Goal: Task Accomplishment & Management: Manage account settings

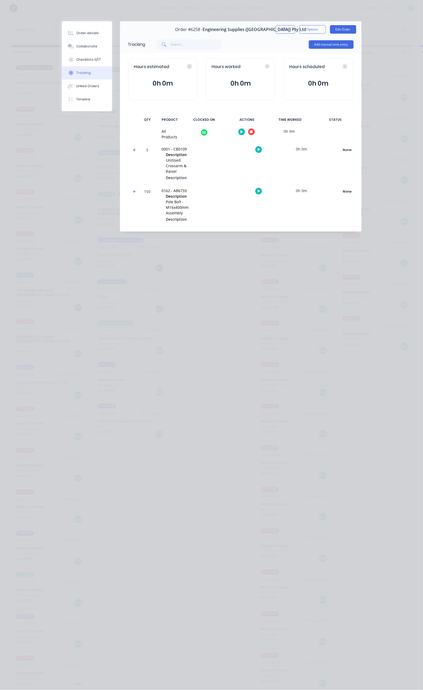
click at [253, 133] on icon "button" at bounding box center [251, 132] width 3 height 3
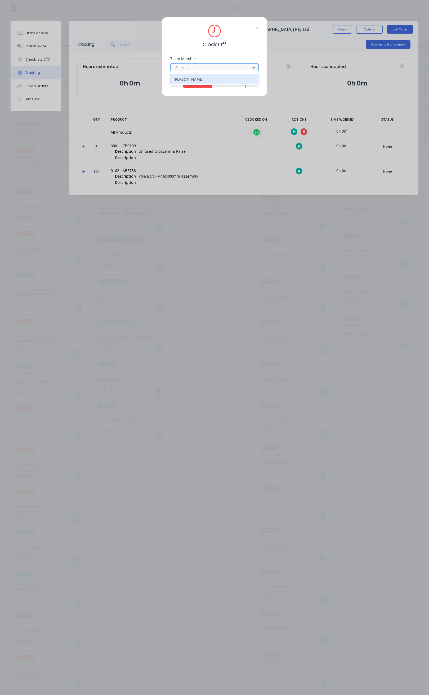
click at [237, 67] on div at bounding box center [211, 67] width 73 height 7
click at [226, 79] on div "[PERSON_NAME]" at bounding box center [215, 79] width 88 height 10
click at [208, 83] on button "Clock Off" at bounding box center [197, 84] width 29 height 8
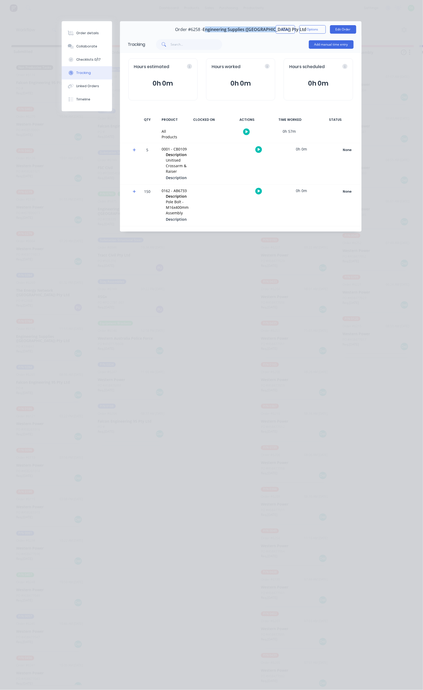
drag, startPoint x: 297, startPoint y: 29, endPoint x: 222, endPoint y: 35, distance: 75.7
click at [222, 35] on div "Order #6258 - Engineering Supplies (WA) Pty Ltd Close Options Edit Order" at bounding box center [241, 29] width 242 height 17
copy span "ngineering Supplies (WA) Pty Ltd"
drag, startPoint x: 191, startPoint y: 152, endPoint x: 138, endPoint y: 152, distance: 52.7
click at [166, 152] on div "Description Unitised Crossarm & Raiser" at bounding box center [178, 163] width 24 height 23
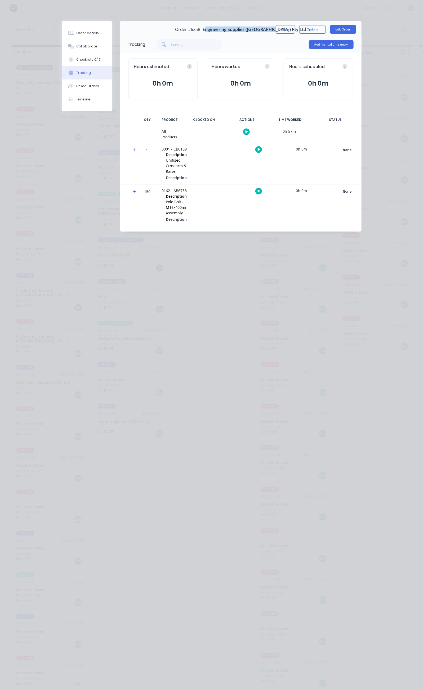
copy span "Unitised Crossarm & Raiser"
drag, startPoint x: 136, startPoint y: 143, endPoint x: 123, endPoint y: 146, distance: 13.5
click at [159, 146] on div "0001 - CB0109 Description Unitised Crossarm & Raiser Description" at bounding box center [176, 163] width 34 height 41
copy div "CB0109"
drag, startPoint x: 185, startPoint y: 180, endPoint x: 139, endPoint y: 176, distance: 47.1
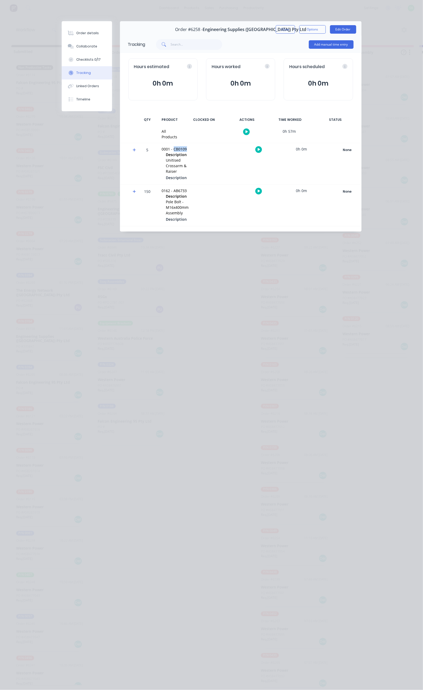
click at [166, 193] on div "Description Pole Bolt - M16x400mm Assembly" at bounding box center [178, 204] width 24 height 23
copy span "Pole Bolt - M16x400mm Assembly"
drag, startPoint x: 135, startPoint y: 170, endPoint x: 123, endPoint y: 170, distance: 11.9
click at [162, 188] on div "0162 - AB6733" at bounding box center [176, 191] width 28 height 6
copy div "AB6733"
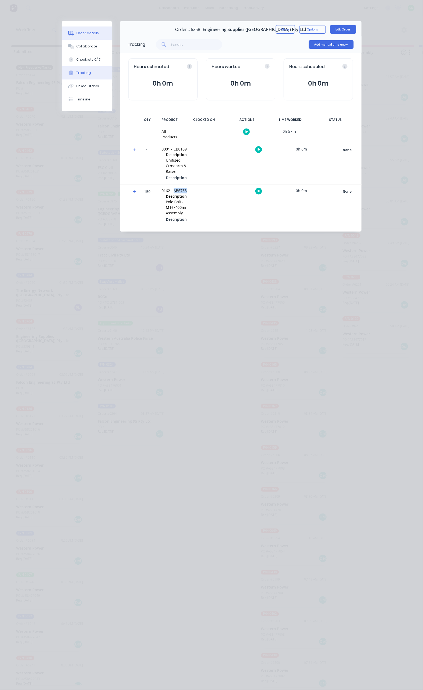
click at [76, 35] on div "Order details" at bounding box center [87, 33] width 23 height 5
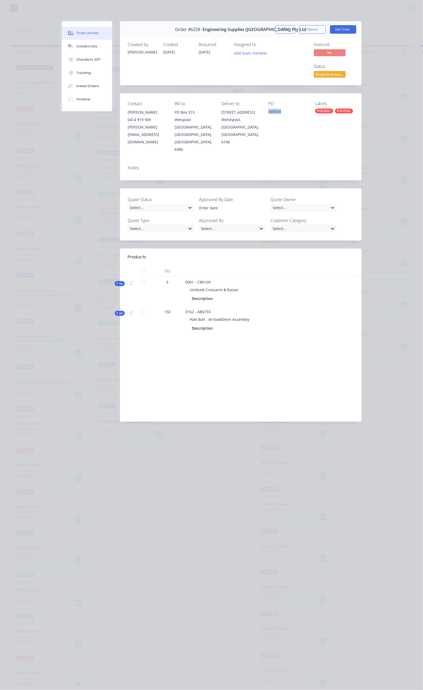
drag, startPoint x: 286, startPoint y: 91, endPoint x: 278, endPoint y: 92, distance: 8.5
click at [278, 93] on div "Contact Travis Dinsdale 0414 919 909 travis@engsup.com.au Bill to PO Box 313 We…" at bounding box center [241, 127] width 242 height 68
copy div "340034"
click at [76, 59] on div "Checklists 0/17" at bounding box center [88, 59] width 24 height 5
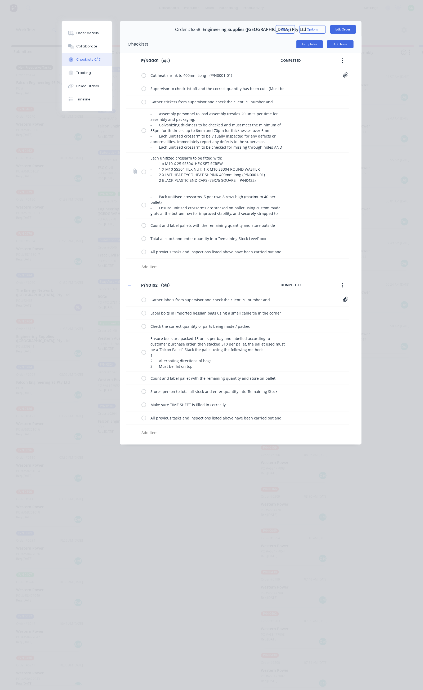
click at [141, 176] on div "Each unitized crossarm to be fitted with: - 1 x M10 X 25 SS304 HEX SET SCREW - …" at bounding box center [215, 172] width 148 height 38
drag, startPoint x: 92, startPoint y: 132, endPoint x: 92, endPoint y: 137, distance: 4.8
click at [141, 133] on label at bounding box center [143, 131] width 5 height 6
click at [0, 0] on input "checkbox" at bounding box center [0, 0] width 0 height 0
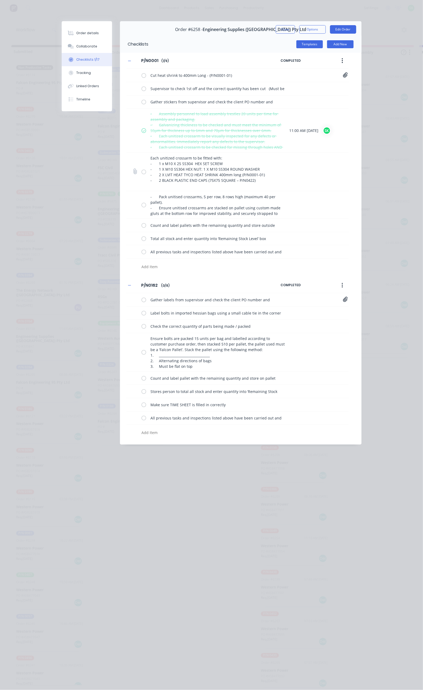
click at [141, 174] on label at bounding box center [143, 172] width 5 height 6
click at [0, 0] on input "checkbox" at bounding box center [0, 0] width 0 height 0
click at [141, 209] on div "- Pack unitised crossarms, 5 per row, 8 rows high (maximum 40 per pallet). - En…" at bounding box center [215, 204] width 148 height 27
click at [141, 208] on label at bounding box center [143, 205] width 5 height 6
click at [0, 0] on input "checkbox" at bounding box center [0, 0] width 0 height 0
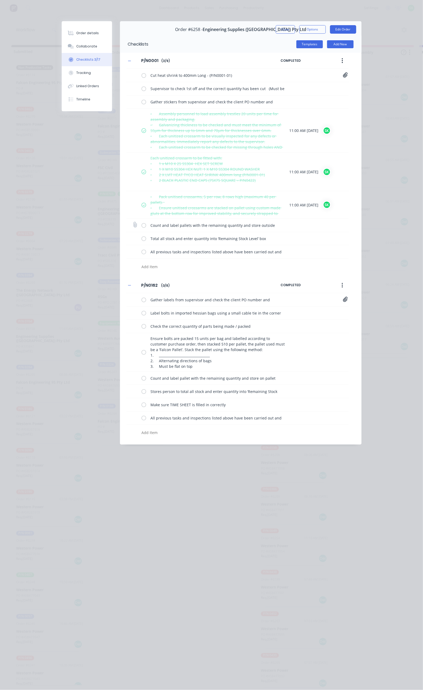
click at [141, 228] on label at bounding box center [143, 225] width 5 height 6
click at [0, 0] on input "checkbox" at bounding box center [0, 0] width 0 height 0
drag, startPoint x: 92, startPoint y: 240, endPoint x: 92, endPoint y: 251, distance: 10.3
click at [141, 241] on label at bounding box center [143, 239] width 5 height 6
click at [0, 0] on input "checkbox" at bounding box center [0, 0] width 0 height 0
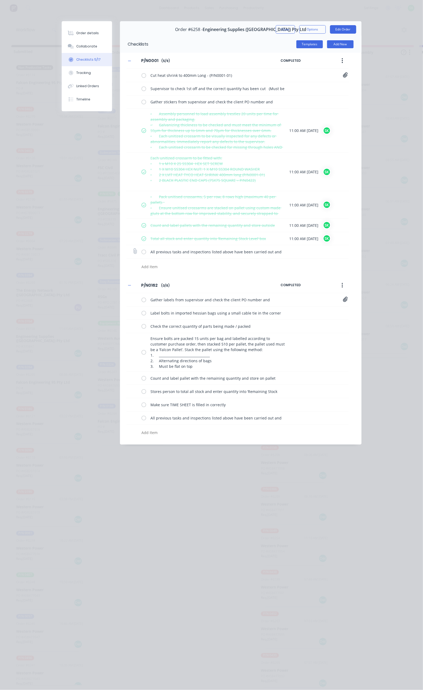
drag, startPoint x: 92, startPoint y: 254, endPoint x: 92, endPoint y: 249, distance: 5.4
click at [141, 252] on label at bounding box center [143, 252] width 5 height 6
click at [0, 0] on input "checkbox" at bounding box center [0, 0] width 0 height 0
click at [141, 77] on label at bounding box center [143, 76] width 5 height 6
click at [0, 0] on input "checkbox" at bounding box center [0, 0] width 0 height 0
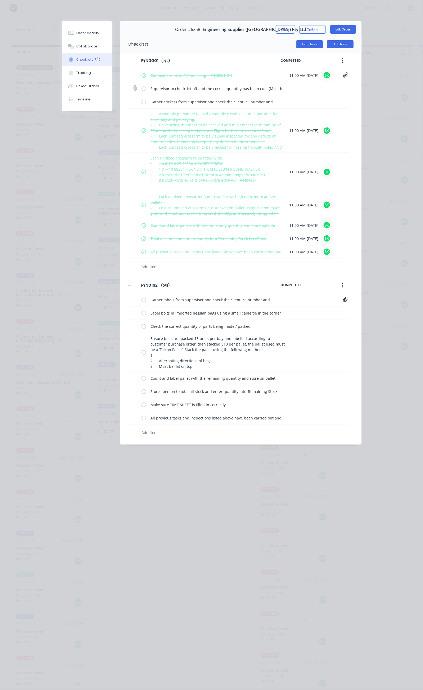
click at [141, 93] on div "Supervisor to check 1st off and the correct quantity has been cut (Must be chec…" at bounding box center [215, 88] width 148 height 11
click at [141, 103] on label at bounding box center [143, 102] width 5 height 6
click at [0, 0] on input "checkbox" at bounding box center [0, 0] width 0 height 0
drag, startPoint x: 92, startPoint y: 88, endPoint x: 93, endPoint y: 101, distance: 13.6
click at [141, 89] on label at bounding box center [143, 89] width 5 height 6
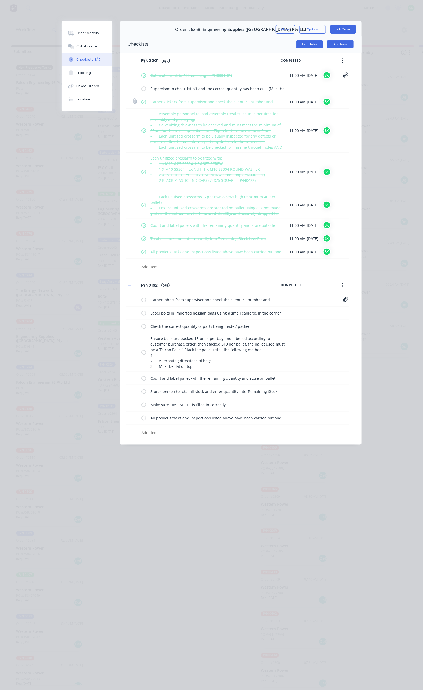
click at [0, 0] on input "checkbox" at bounding box center [0, 0] width 0 height 0
drag, startPoint x: 92, startPoint y: 301, endPoint x: 91, endPoint y: 306, distance: 4.8
click at [141, 301] on label at bounding box center [143, 300] width 5 height 6
click at [0, 0] on input "checkbox" at bounding box center [0, 0] width 0 height 0
click at [141, 316] on label at bounding box center [143, 313] width 5 height 6
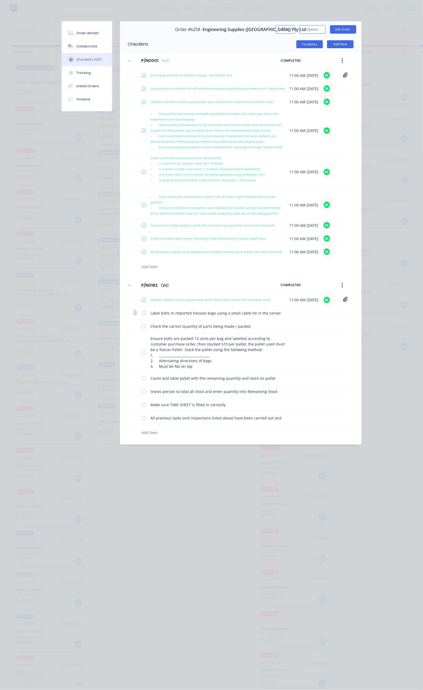
click at [0, 0] on input "checkbox" at bounding box center [0, 0] width 0 height 0
click at [141, 329] on label at bounding box center [143, 326] width 5 height 6
click at [0, 0] on input "checkbox" at bounding box center [0, 0] width 0 height 0
drag, startPoint x: 91, startPoint y: 353, endPoint x: 92, endPoint y: 365, distance: 11.7
click at [141, 355] on label at bounding box center [143, 352] width 5 height 6
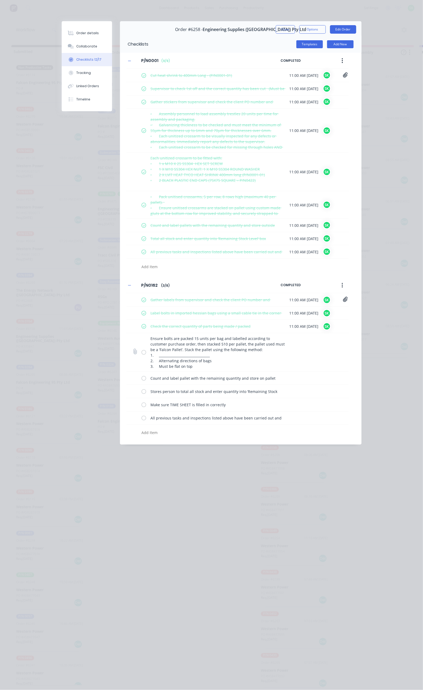
click at [0, 0] on input "checkbox" at bounding box center [0, 0] width 0 height 0
drag, startPoint x: 93, startPoint y: 382, endPoint x: 92, endPoint y: 387, distance: 4.8
click at [141, 381] on label at bounding box center [143, 378] width 5 height 6
click at [0, 0] on input "checkbox" at bounding box center [0, 0] width 0 height 0
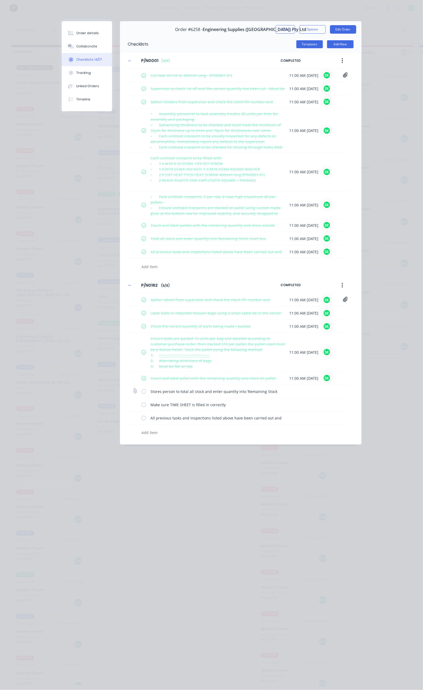
drag, startPoint x: 92, startPoint y: 394, endPoint x: 92, endPoint y: 398, distance: 3.7
click at [141, 394] on label at bounding box center [143, 392] width 5 height 6
click at [0, 0] on input "checkbox" at bounding box center [0, 0] width 0 height 0
drag, startPoint x: 94, startPoint y: 404, endPoint x: 94, endPoint y: 408, distance: 3.4
click at [141, 405] on label at bounding box center [143, 405] width 5 height 6
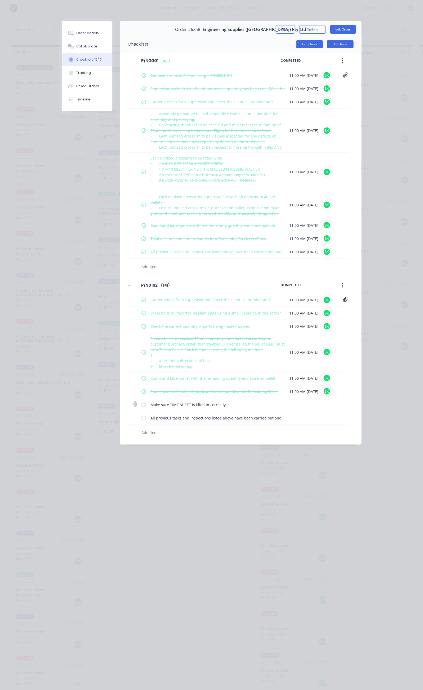
click at [0, 0] on input "checkbox" at bounding box center [0, 0] width 0 height 0
click at [141, 420] on label at bounding box center [143, 418] width 5 height 6
click at [0, 0] on input "checkbox" at bounding box center [0, 0] width 0 height 0
type textarea "x"
click at [62, 48] on button "Collaborate" at bounding box center [87, 46] width 50 height 13
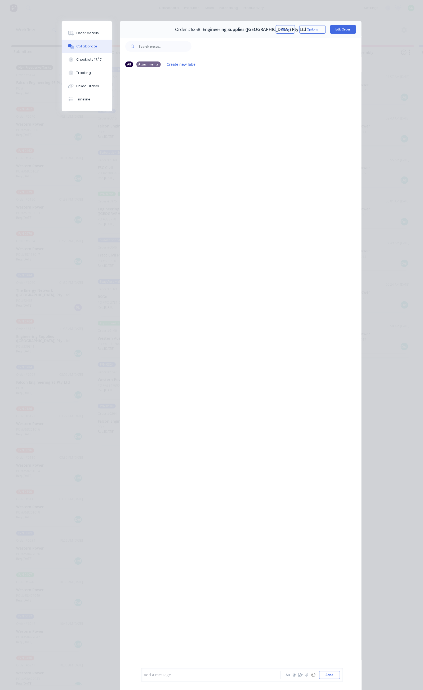
click at [144, 671] on div "Add a message..." at bounding box center [212, 675] width 136 height 8
click at [340, 674] on button "Send" at bounding box center [329, 675] width 21 height 8
click at [185, 92] on icon "button" at bounding box center [186, 93] width 2 height 6
click at [188, 99] on button "Edit" at bounding box center [204, 102] width 33 height 9
click at [340, 672] on button "Send" at bounding box center [329, 675] width 21 height 8
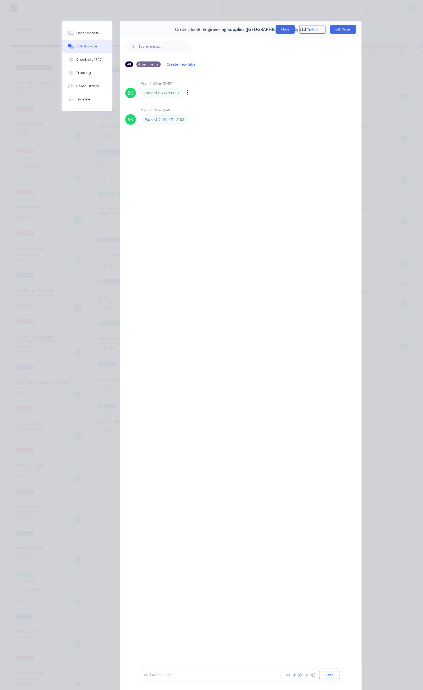
click at [295, 26] on button "Close" at bounding box center [285, 29] width 19 height 8
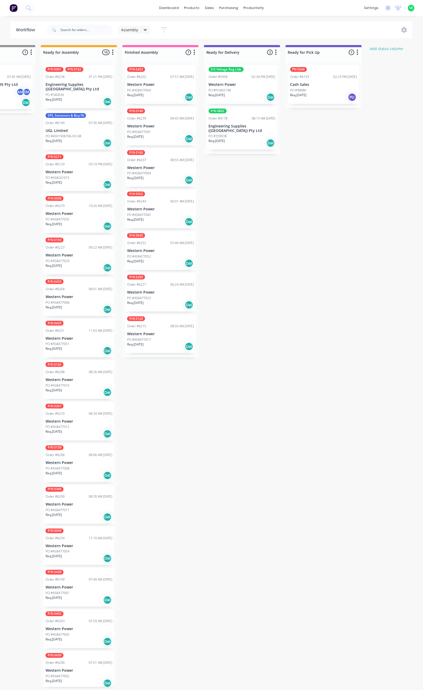
scroll to position [0, 220]
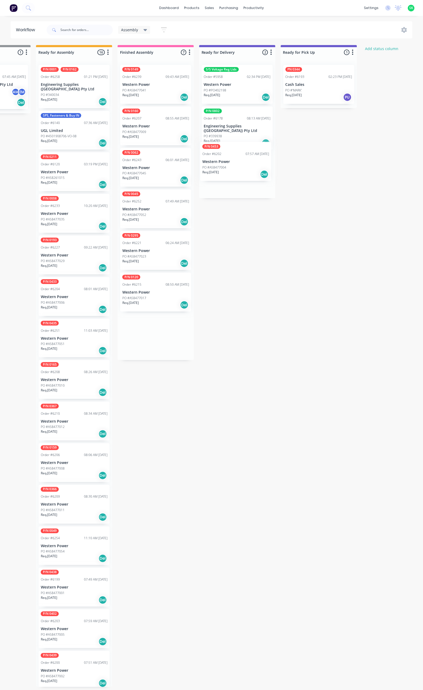
drag, startPoint x: 153, startPoint y: 86, endPoint x: 234, endPoint y: 164, distance: 112.9
click at [234, 164] on div "Submitted 44 Status colour #273444 hex #273444 Save Cancel Summaries Total orde…" at bounding box center [256, 366] width 960 height 642
drag, startPoint x: 164, startPoint y: 92, endPoint x: 240, endPoint y: 208, distance: 138.8
click at [240, 208] on div "Submitted 44 Status colour #273444 hex #273444 Save Cancel Summaries Total orde…" at bounding box center [256, 366] width 960 height 642
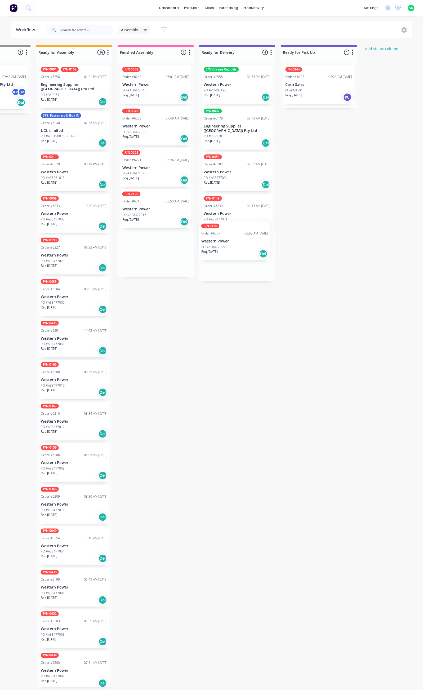
drag, startPoint x: 158, startPoint y: 95, endPoint x: 234, endPoint y: 247, distance: 170.1
click at [234, 247] on div "Submitted 44 Status colour #273444 hex #273444 Save Cancel Summaries Total orde…" at bounding box center [256, 366] width 960 height 642
drag, startPoint x: 168, startPoint y: 82, endPoint x: 251, endPoint y: 281, distance: 214.9
click at [251, 282] on div "Submitted 44 Status colour #273444 hex #273444 Save Cancel Summaries Total orde…" at bounding box center [256, 366] width 960 height 642
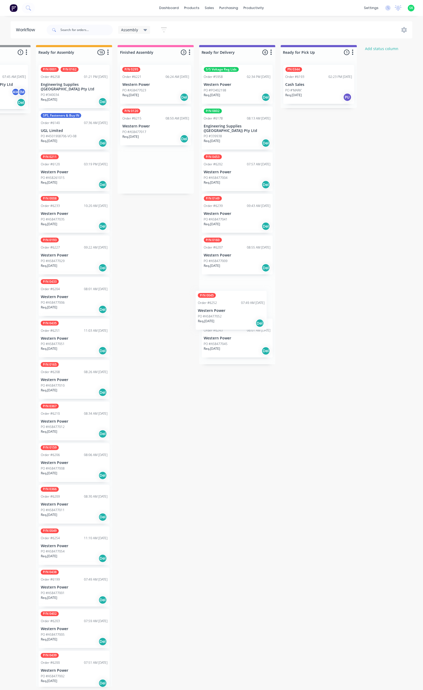
drag, startPoint x: 158, startPoint y: 91, endPoint x: 234, endPoint y: 319, distance: 240.5
click at [234, 319] on div "Submitted 44 Status colour #273444 hex #273444 Save Cancel Summaries Total orde…" at bounding box center [256, 366] width 960 height 642
drag, startPoint x: 160, startPoint y: 95, endPoint x: 229, endPoint y: 295, distance: 211.3
click at [233, 311] on div "Submitted 44 Status colour #273444 hex #273444 Save Cancel Summaries Total orde…" at bounding box center [256, 366] width 960 height 642
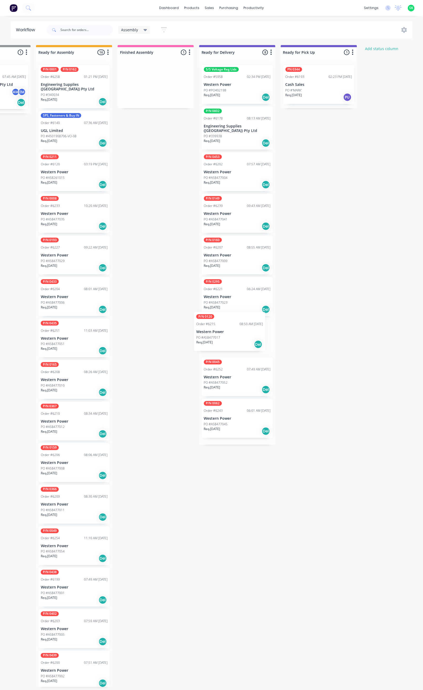
drag, startPoint x: 159, startPoint y: 82, endPoint x: 233, endPoint y: 332, distance: 260.2
click at [233, 332] on div "Submitted 44 Status colour #273444 hex #273444 Save Cancel Summaries Total orde…" at bounding box center [256, 366] width 960 height 642
click at [144, 30] on icon at bounding box center [146, 30] width 4 height 2
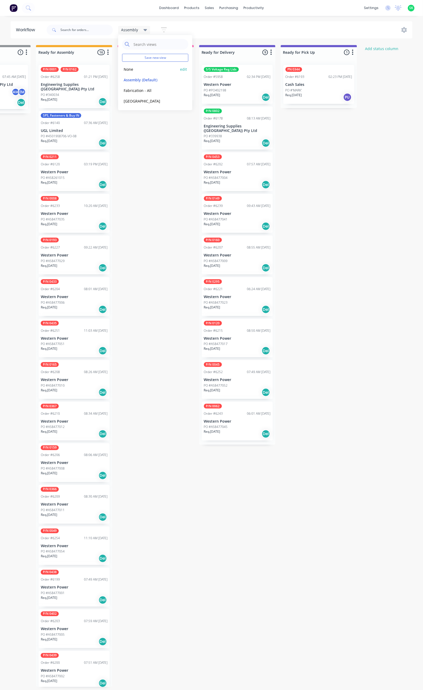
click at [141, 68] on button "None" at bounding box center [150, 69] width 56 height 6
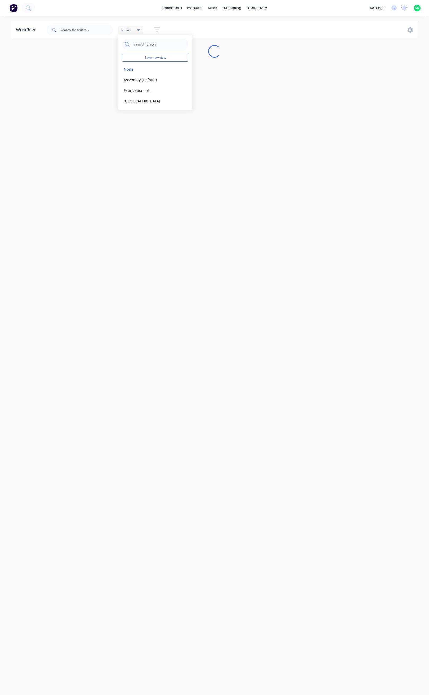
click at [157, 30] on icon "button" at bounding box center [157, 29] width 6 height 7
drag, startPoint x: 154, startPoint y: 108, endPoint x: 154, endPoint y: 111, distance: 2.7
click at [154, 109] on button "Filter by labels" at bounding box center [131, 110] width 53 height 8
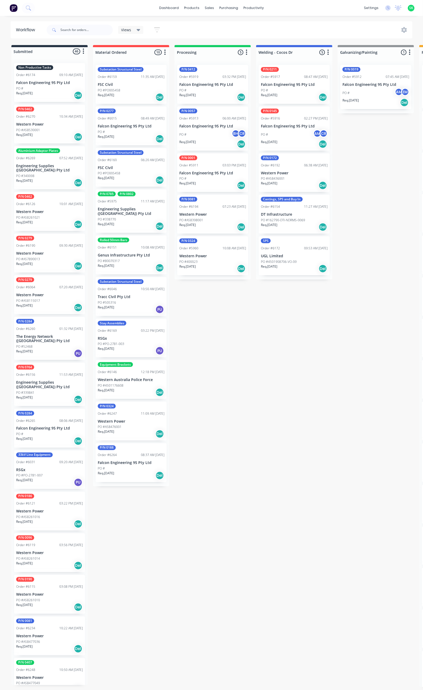
click at [48, 261] on div "Req. 15/09/25 Del" at bounding box center [49, 265] width 67 height 9
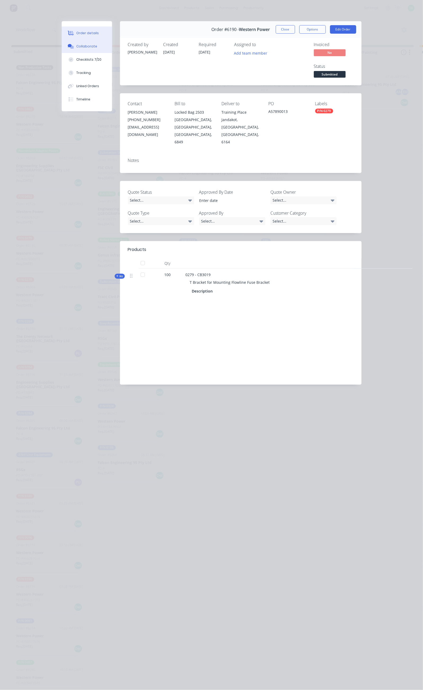
click at [76, 47] on div "Collaborate" at bounding box center [86, 46] width 21 height 5
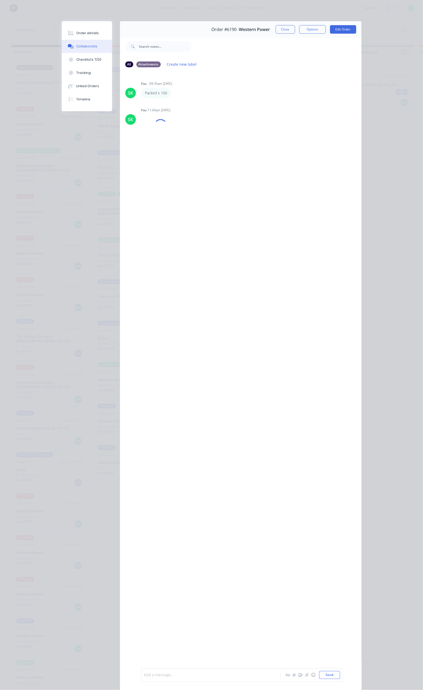
click at [144, 673] on div at bounding box center [212, 675] width 136 height 6
click at [340, 672] on button "Send" at bounding box center [329, 675] width 21 height 8
click at [295, 27] on button "Close" at bounding box center [285, 29] width 19 height 8
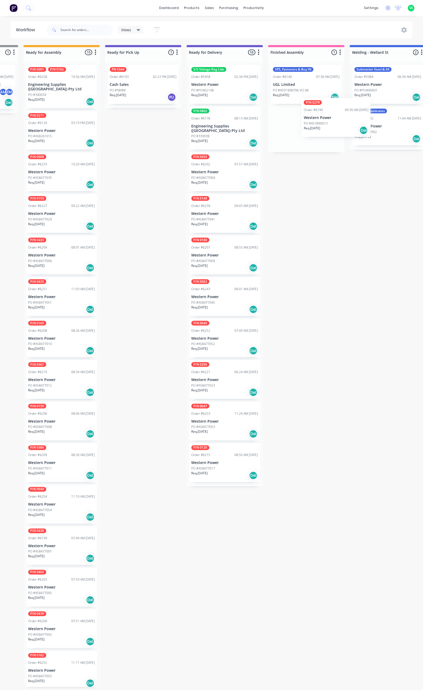
scroll to position [0, 396]
drag, startPoint x: 43, startPoint y: 257, endPoint x: 308, endPoint y: 129, distance: 294.4
click at [308, 129] on div "Submitted 46 Status colour #273444 hex #273444 Save Cancel Summaries Total orde…" at bounding box center [80, 366] width 960 height 642
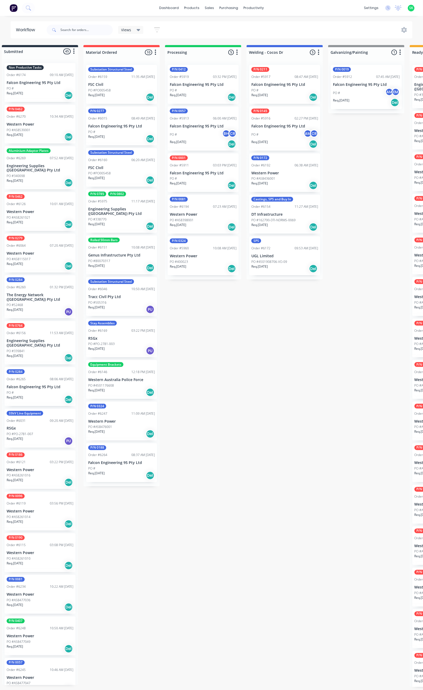
scroll to position [0, 0]
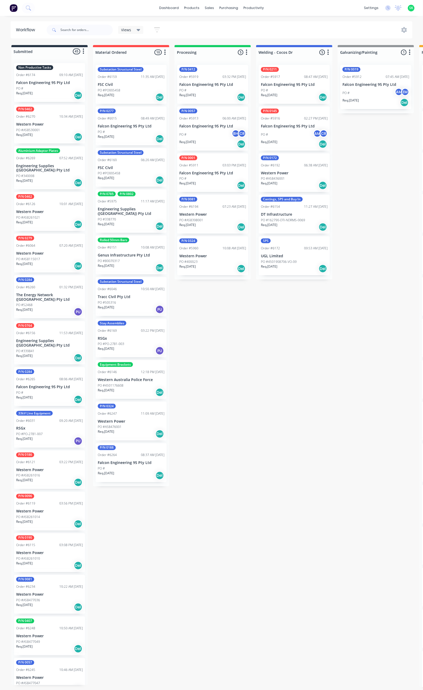
click at [137, 32] on icon at bounding box center [139, 30] width 4 height 6
click at [135, 78] on button "Assembly (Default)" at bounding box center [150, 80] width 56 height 6
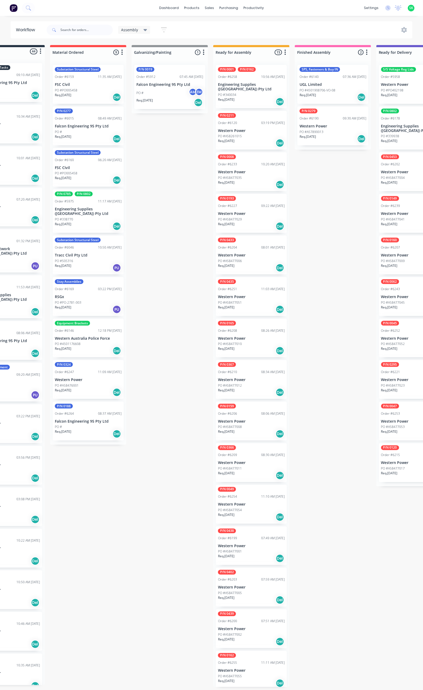
scroll to position [0, 43]
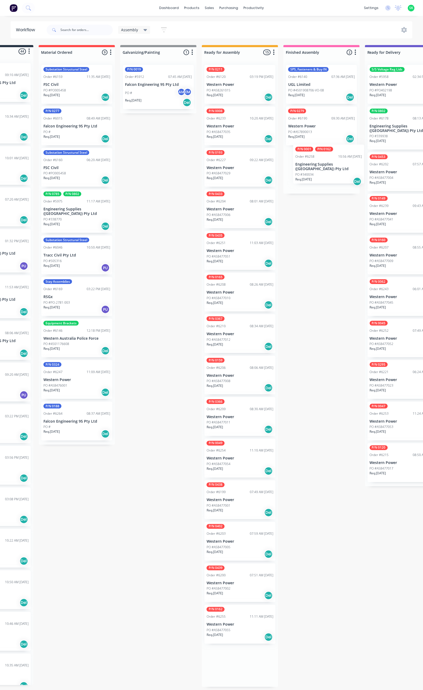
drag, startPoint x: 246, startPoint y: 78, endPoint x: 324, endPoint y: 159, distance: 112.4
click at [324, 159] on div "Submitted 44 Status colour #273444 hex #273444 Save Cancel Summaries Total orde…" at bounding box center [422, 366] width 960 height 642
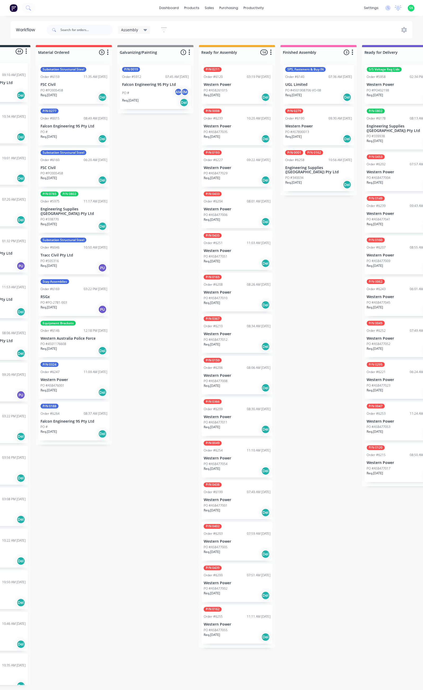
click at [249, 628] on div "PO #A58477055" at bounding box center [237, 630] width 67 height 5
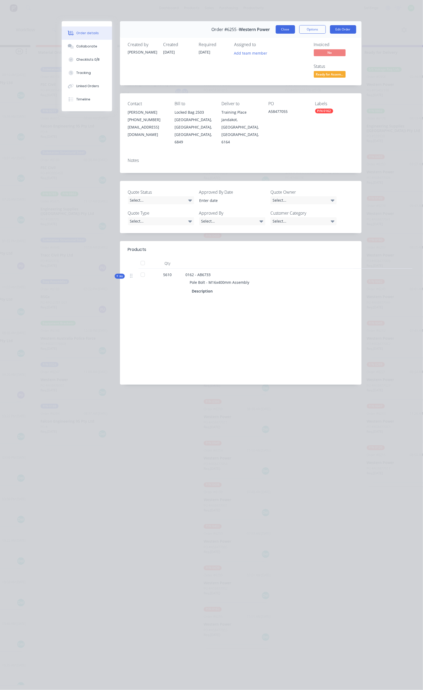
click at [295, 30] on button "Close" at bounding box center [285, 29] width 19 height 8
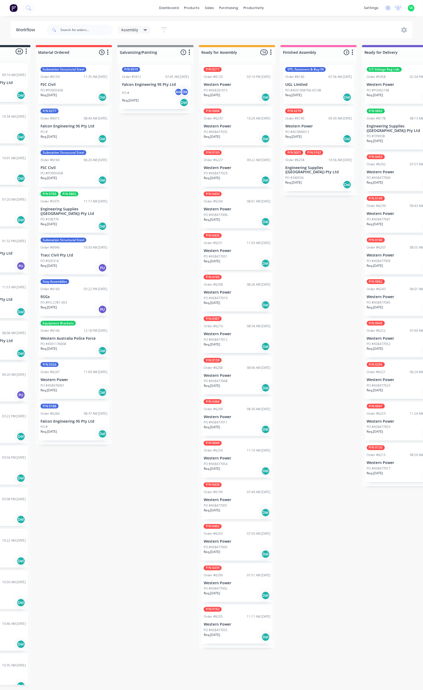
click at [314, 168] on p "Engineering Supplies ([GEOGRAPHIC_DATA]) Pty Ltd" at bounding box center [318, 170] width 67 height 9
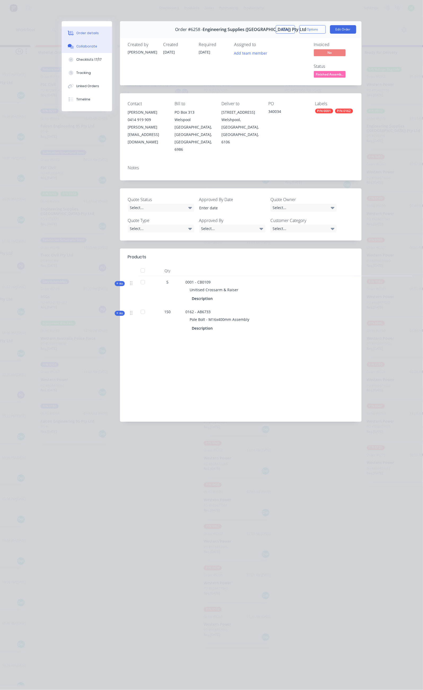
click at [76, 48] on div "Collaborate" at bounding box center [86, 46] width 21 height 5
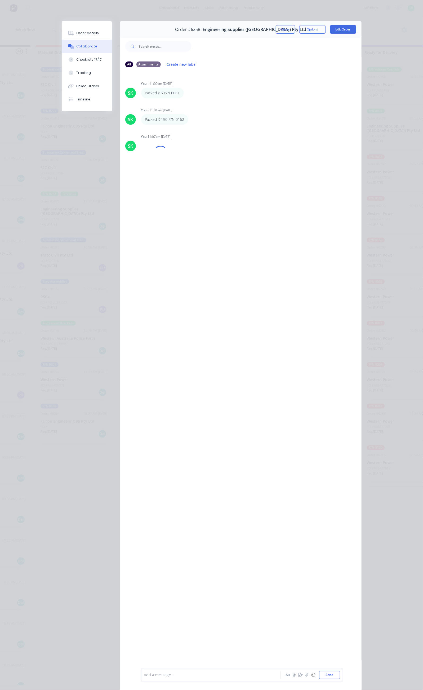
click at [144, 674] on div at bounding box center [212, 675] width 136 height 6
click at [295, 26] on button "Close" at bounding box center [285, 29] width 19 height 8
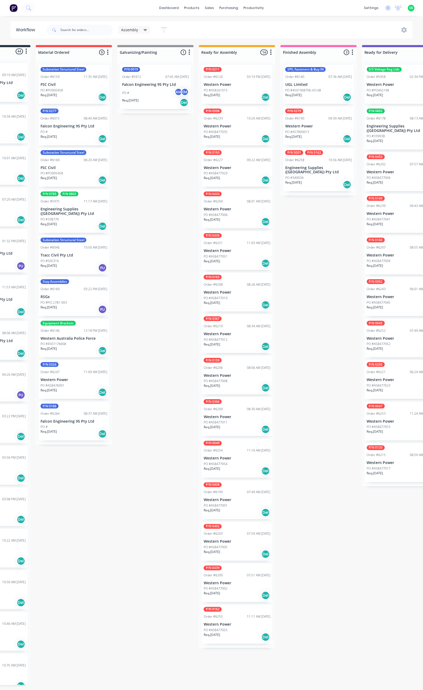
click at [230, 618] on div "Order #6255 11:11 AM 19/08/25" at bounding box center [237, 616] width 67 height 5
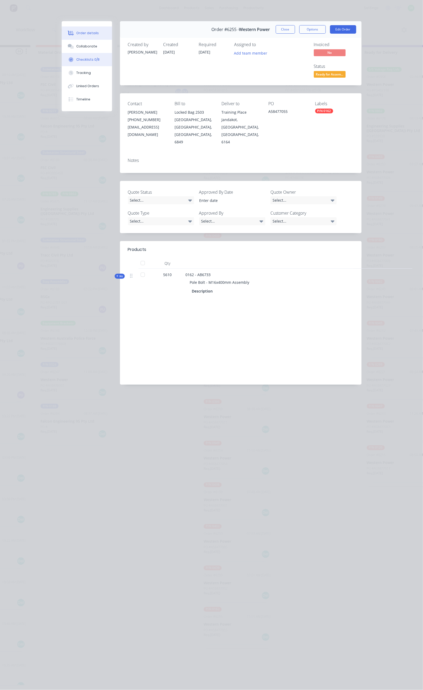
click at [62, 56] on button "Checklists 0/8" at bounding box center [87, 59] width 50 height 13
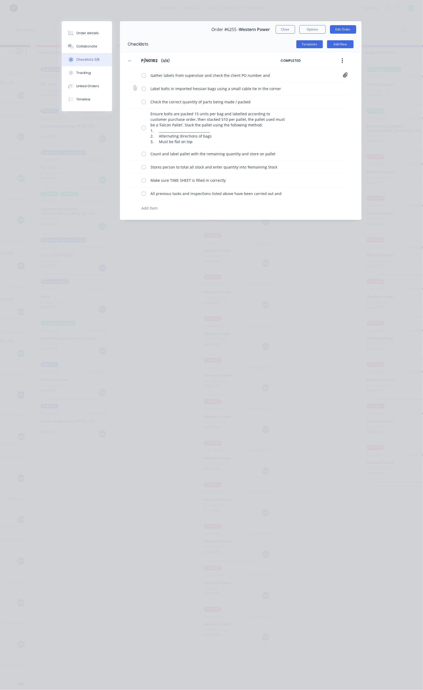
drag, startPoint x: 91, startPoint y: 75, endPoint x: 92, endPoint y: 83, distance: 7.5
click at [141, 76] on label at bounding box center [143, 76] width 5 height 6
click at [0, 0] on input "checkbox" at bounding box center [0, 0] width 0 height 0
click at [141, 88] on label at bounding box center [143, 89] width 5 height 6
click at [0, 0] on input "checkbox" at bounding box center [0, 0] width 0 height 0
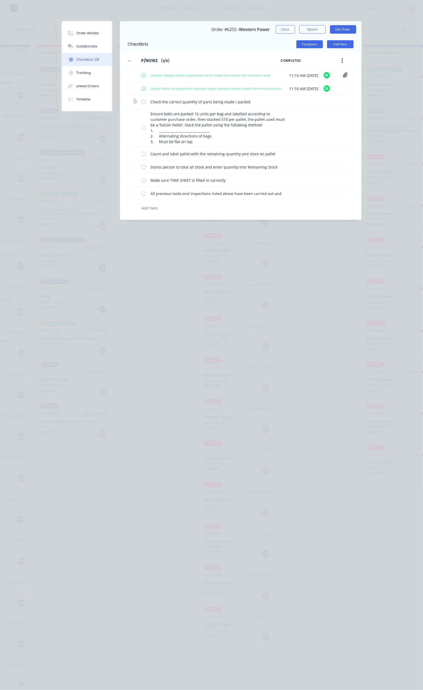
click at [141, 102] on label at bounding box center [143, 102] width 5 height 6
click at [0, 0] on input "checkbox" at bounding box center [0, 0] width 0 height 0
drag, startPoint x: 94, startPoint y: 126, endPoint x: 93, endPoint y: 135, distance: 9.8
click at [141, 127] on label at bounding box center [143, 128] width 5 height 6
click at [0, 0] on input "checkbox" at bounding box center [0, 0] width 0 height 0
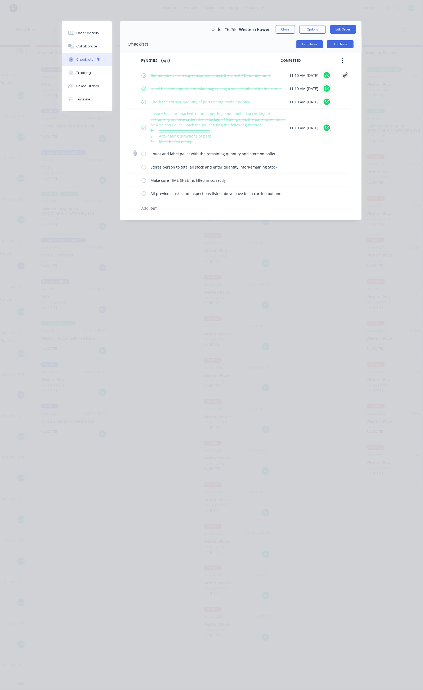
drag, startPoint x: 92, startPoint y: 154, endPoint x: 92, endPoint y: 168, distance: 13.8
click at [141, 154] on label at bounding box center [143, 154] width 5 height 6
click at [0, 0] on input "checkbox" at bounding box center [0, 0] width 0 height 0
click at [141, 169] on label at bounding box center [143, 167] width 5 height 6
click at [0, 0] on input "checkbox" at bounding box center [0, 0] width 0 height 0
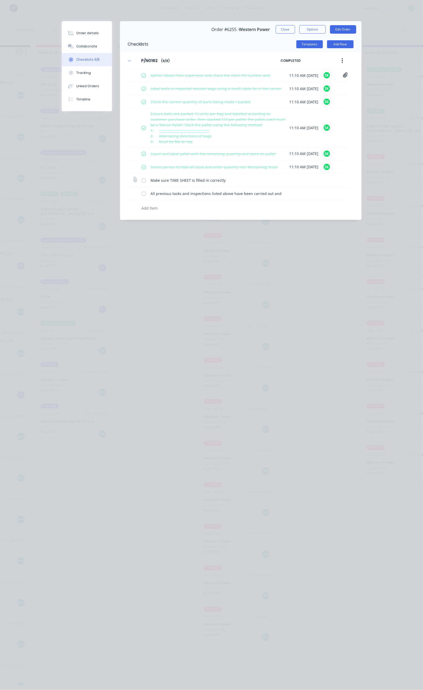
drag, startPoint x: 93, startPoint y: 179, endPoint x: 93, endPoint y: 185, distance: 5.6
click at [141, 180] on label at bounding box center [143, 180] width 5 height 6
click at [0, 0] on input "checkbox" at bounding box center [0, 0] width 0 height 0
click at [141, 195] on label at bounding box center [143, 193] width 5 height 6
click at [0, 0] on input "checkbox" at bounding box center [0, 0] width 0 height 0
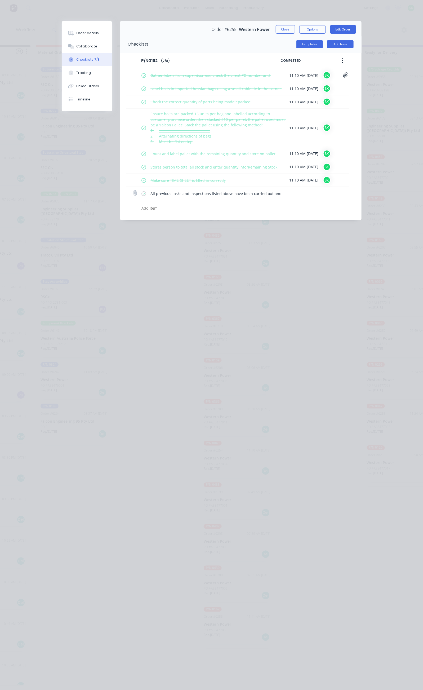
type textarea "x"
click at [76, 47] on div "Collaborate" at bounding box center [86, 46] width 21 height 5
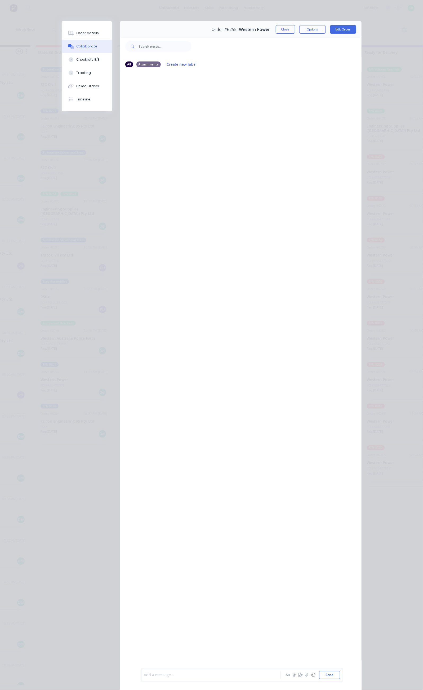
click at [144, 675] on div at bounding box center [212, 675] width 136 height 6
click at [340, 675] on button "Send" at bounding box center [329, 675] width 21 height 8
click at [295, 27] on button "Close" at bounding box center [285, 29] width 19 height 8
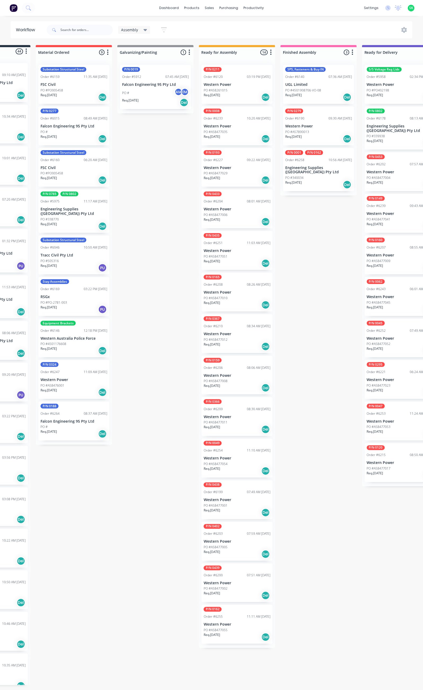
scroll to position [0, 0]
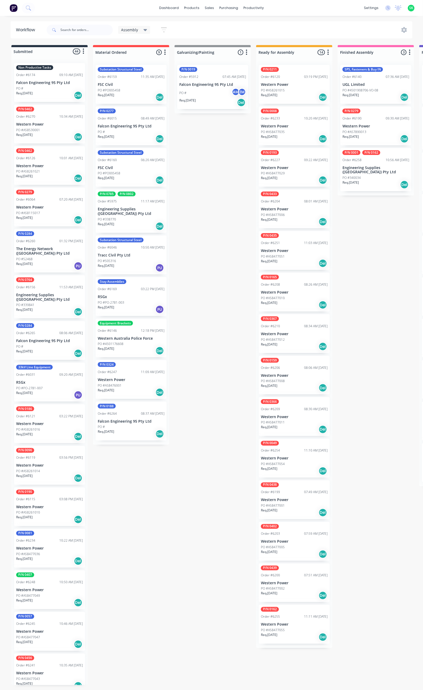
click at [46, 135] on div "Req. 04/09/25 Del" at bounding box center [49, 136] width 67 height 9
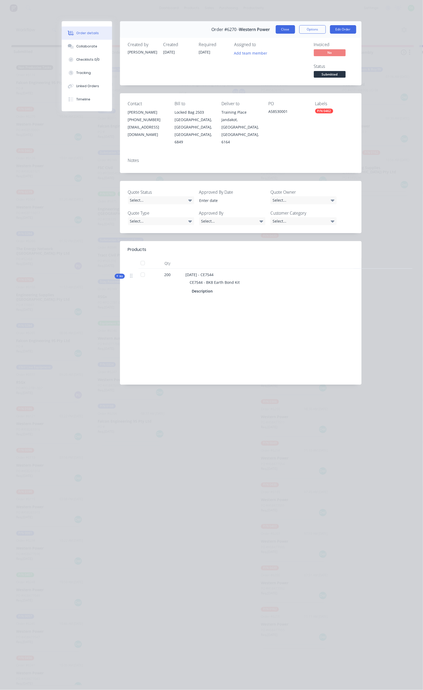
click at [295, 30] on button "Close" at bounding box center [285, 29] width 19 height 8
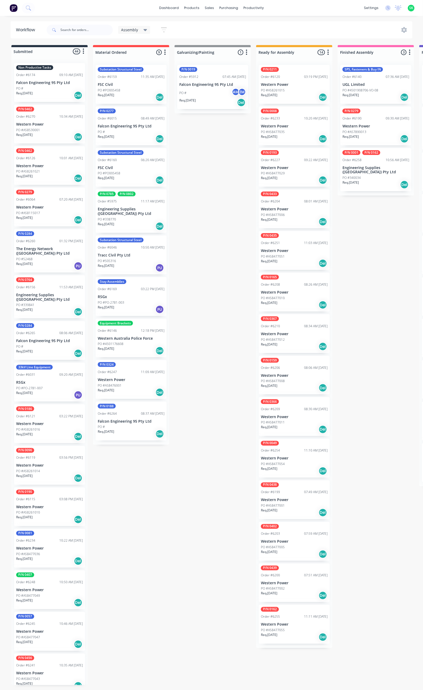
click at [54, 167] on p "Western Power" at bounding box center [49, 166] width 67 height 5
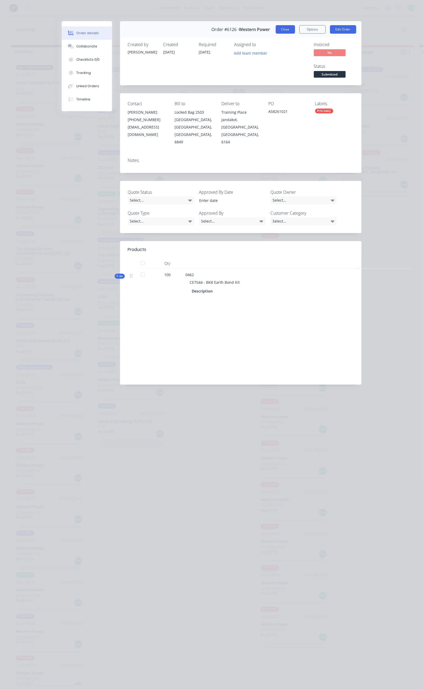
click at [295, 32] on button "Close" at bounding box center [285, 29] width 19 height 8
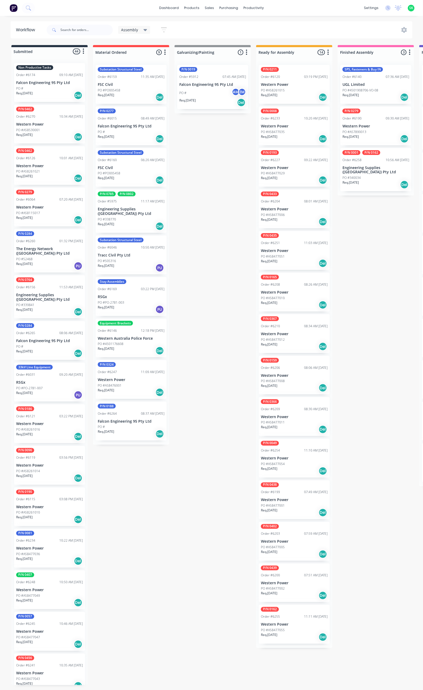
click at [58, 128] on div "PO #A58530001" at bounding box center [49, 130] width 67 height 5
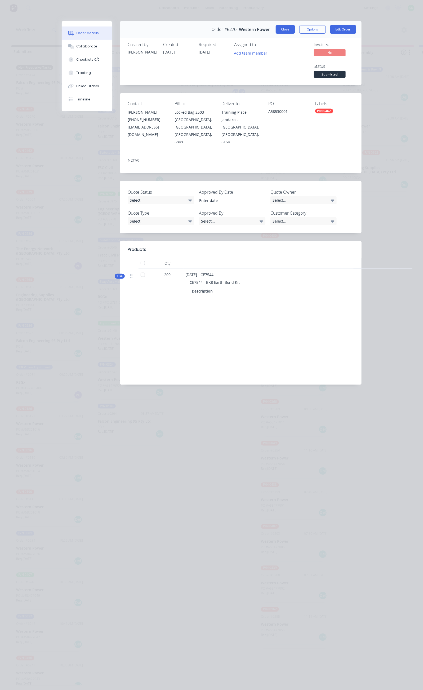
click at [295, 31] on button "Close" at bounding box center [285, 29] width 19 height 8
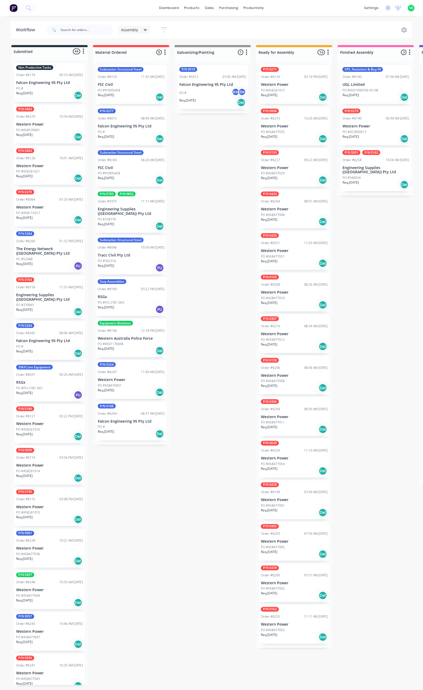
click at [48, 121] on div "P/N 0462 Order #6270 10:34 AM 25/08/25 Western Power PO #A58530001 Req. 04/09/2…" at bounding box center [49, 124] width 71 height 39
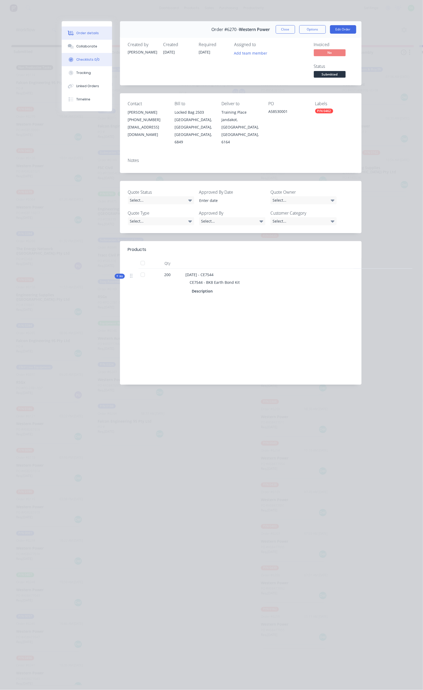
click at [62, 56] on button "Checklists 0/0" at bounding box center [87, 59] width 50 height 13
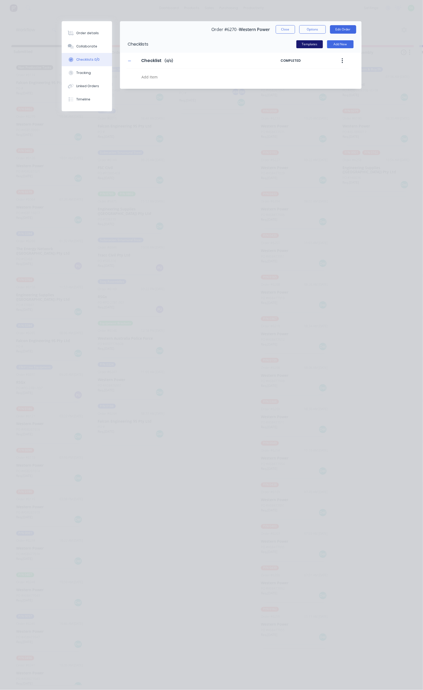
click at [323, 42] on button "Templates" at bounding box center [309, 44] width 26 height 8
type textarea "x"
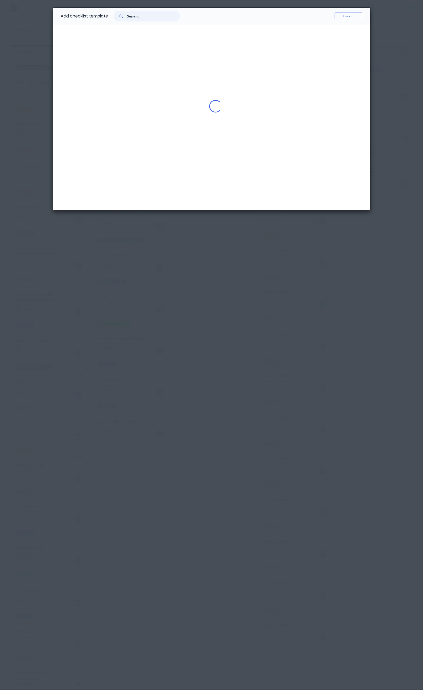
click at [132, 17] on input "text" at bounding box center [153, 16] width 52 height 11
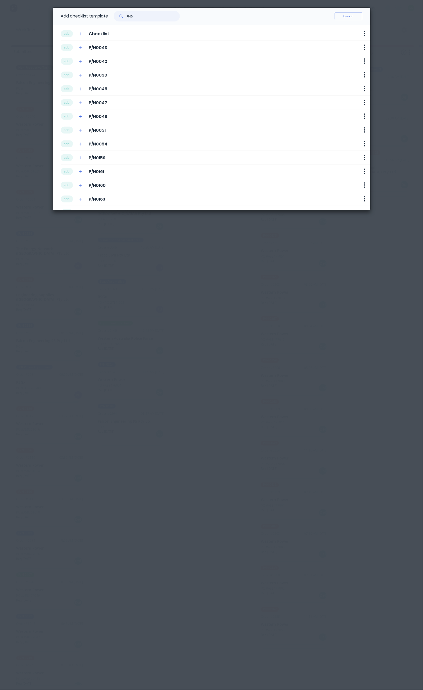
type input "0462"
type textarea "x"
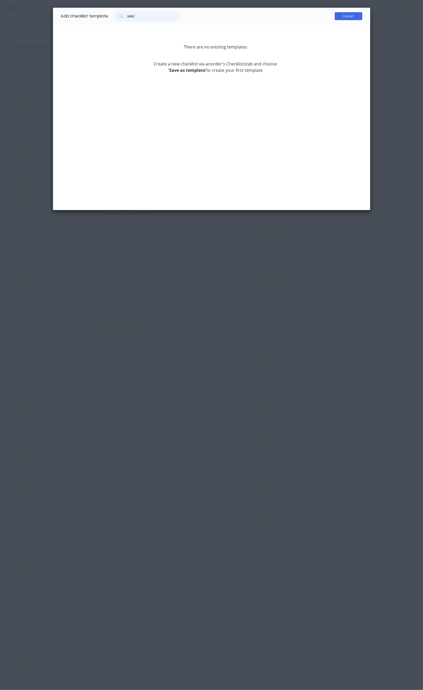
type input "0462"
click at [358, 17] on button "Cancel" at bounding box center [349, 16] width 28 height 8
type textarea "x"
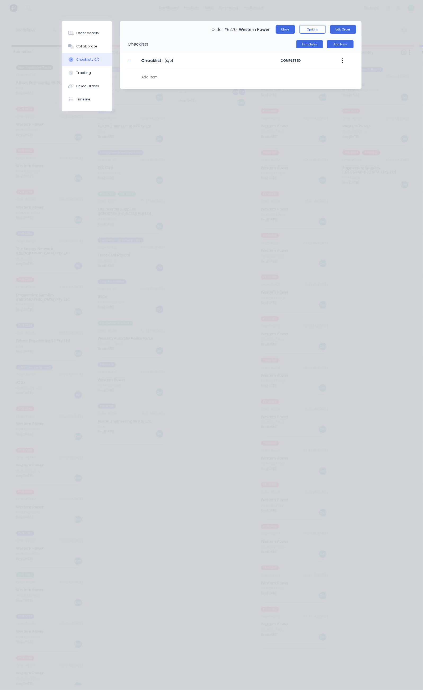
click at [295, 27] on button "Close" at bounding box center [285, 29] width 19 height 8
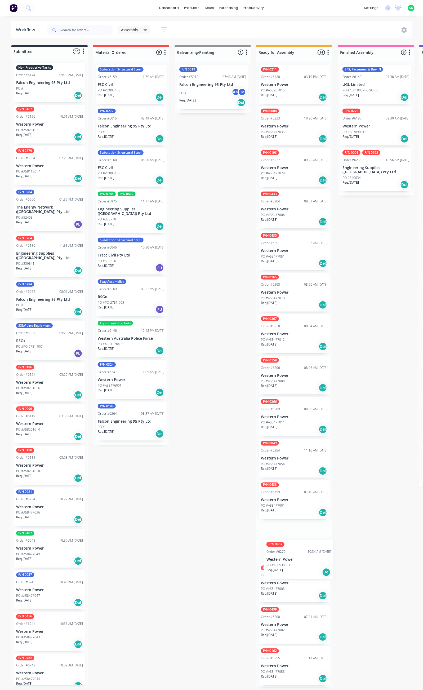
scroll to position [2, 0]
drag, startPoint x: 48, startPoint y: 131, endPoint x: 301, endPoint y: 671, distance: 596.0
click at [290, 669] on div "PO #A58530001" at bounding box center [294, 671] width 67 height 5
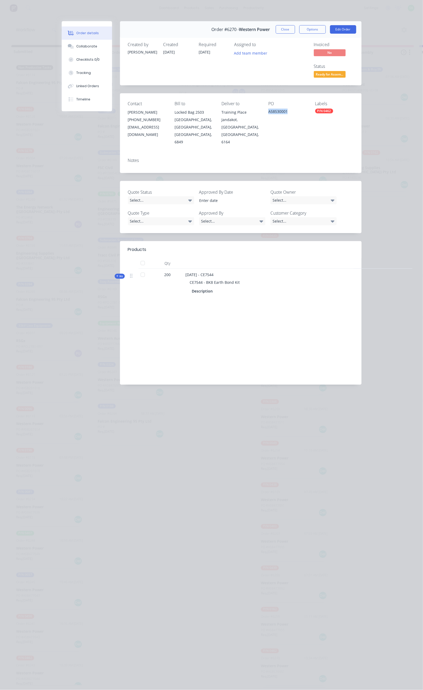
drag, startPoint x: 303, startPoint y: 89, endPoint x: 275, endPoint y: 91, distance: 28.1
click at [275, 93] on div "Contact Brandon Klein (08) 9411 7786 bklein@westernpower.com.au Bill to Locked …" at bounding box center [241, 123] width 242 height 60
copy div "A58530001"
drag, startPoint x: 334, startPoint y: 29, endPoint x: 330, endPoint y: 31, distance: 5.0
click at [295, 29] on button "Close" at bounding box center [285, 29] width 19 height 8
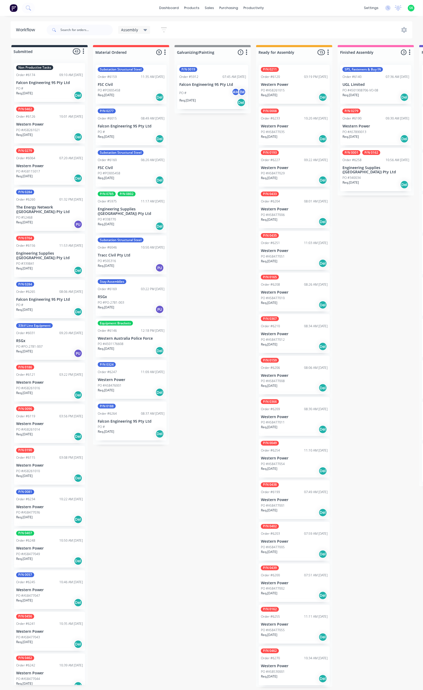
click at [52, 130] on div "PO #A58261021" at bounding box center [49, 130] width 67 height 5
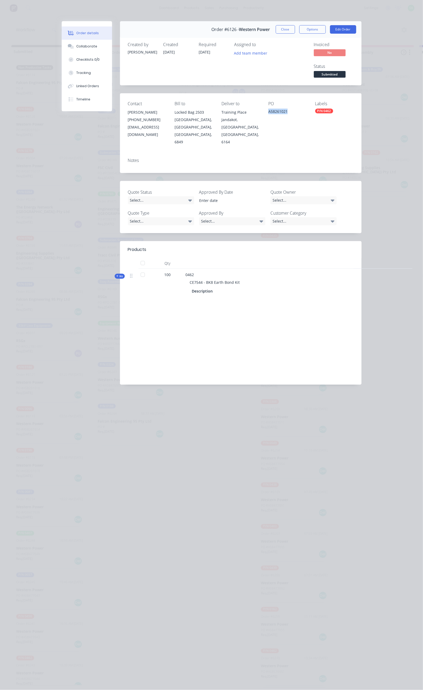
drag, startPoint x: 314, startPoint y: 90, endPoint x: 277, endPoint y: 91, distance: 37.4
click at [278, 93] on div "Contact Brandon Klein (08) 9411 7786 bklein@westernpower.com.au Bill to Locked …" at bounding box center [241, 123] width 242 height 60
copy div "A58261021"
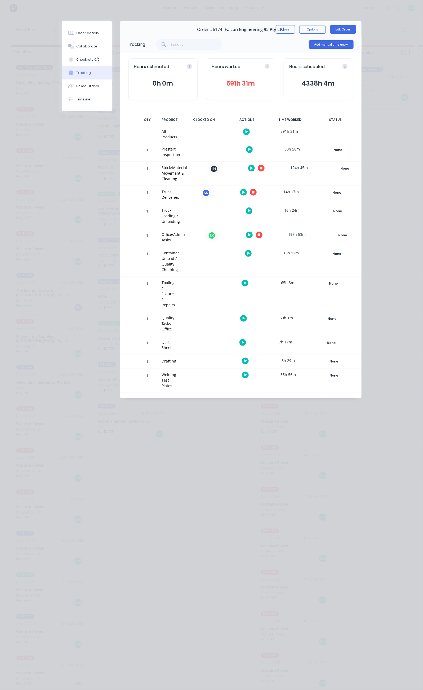
click at [251, 233] on icon "button" at bounding box center [249, 234] width 3 height 3
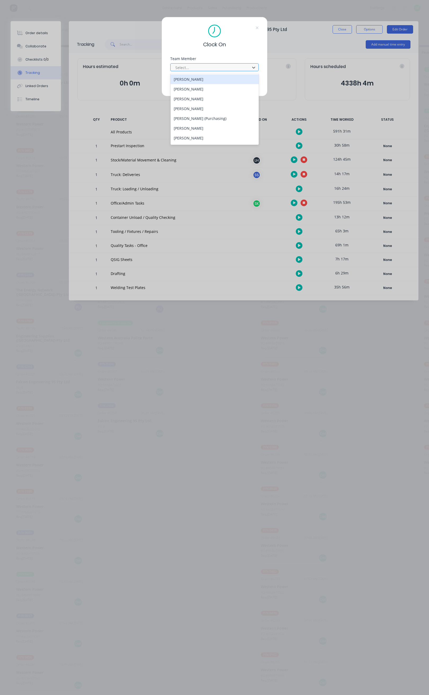
click at [218, 66] on div at bounding box center [211, 67] width 73 height 7
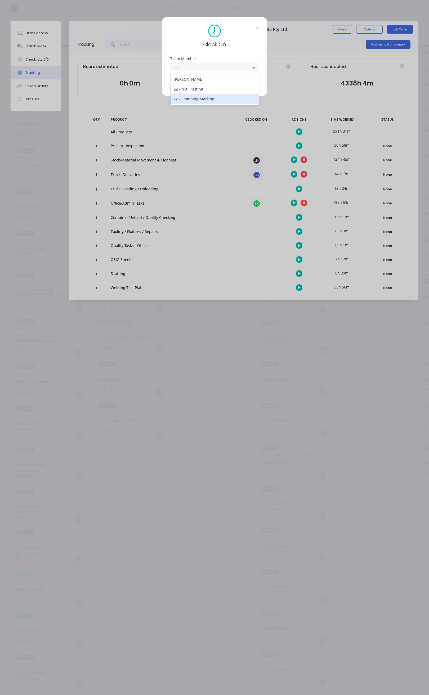
type input "st"
click at [222, 156] on div "Clock On Team Member 3 results available for search term st. Use Up and Down to…" at bounding box center [214, 347] width 429 height 695
click at [226, 83] on button "Cancel" at bounding box center [231, 84] width 29 height 8
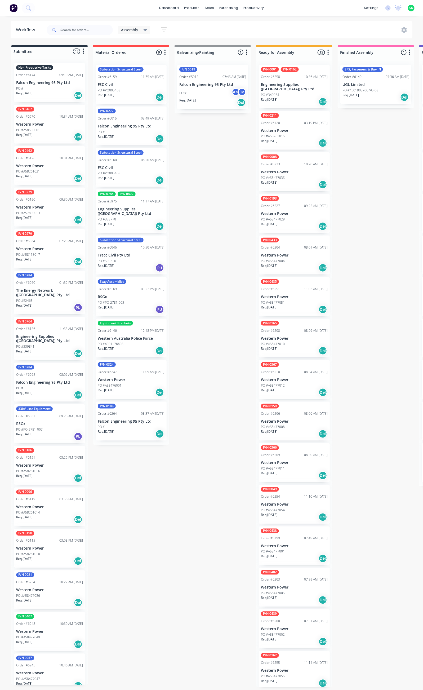
click at [69, 88] on div "PO #" at bounding box center [49, 88] width 67 height 5
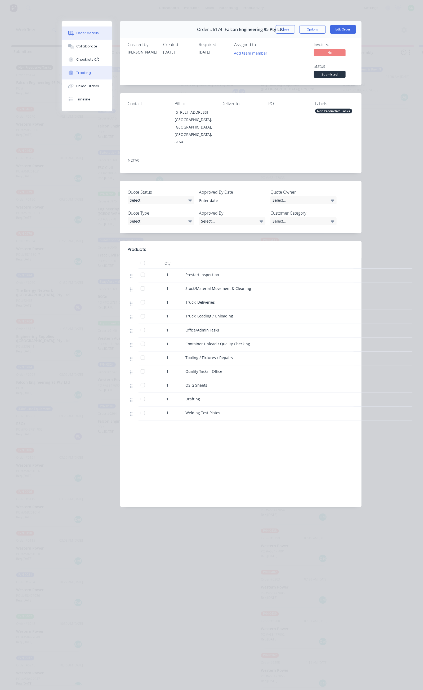
click at [62, 73] on button "Tracking" at bounding box center [87, 72] width 50 height 13
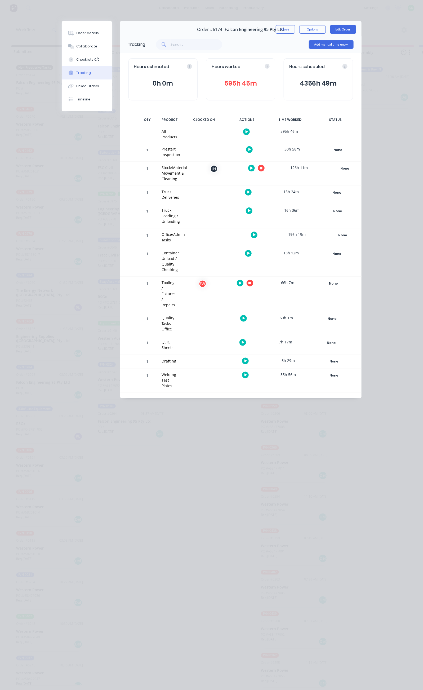
click at [256, 233] on icon "button" at bounding box center [254, 234] width 3 height 3
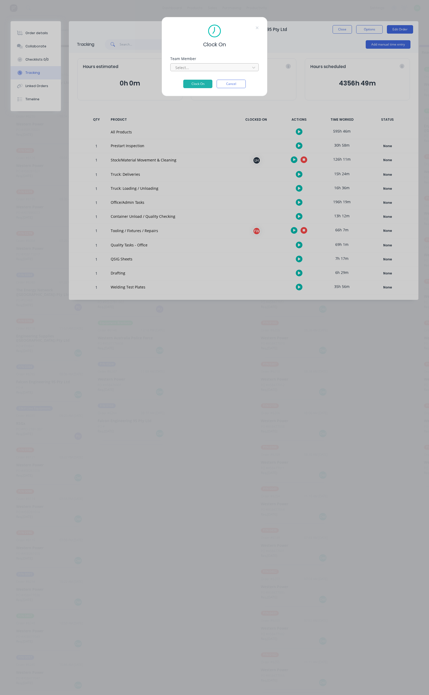
click at [215, 68] on div at bounding box center [211, 67] width 73 height 7
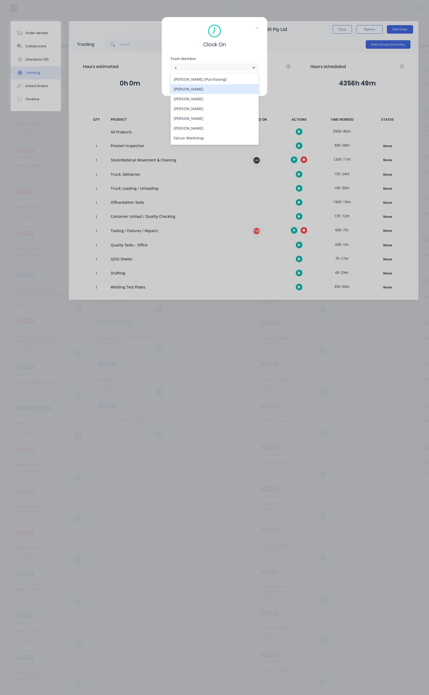
type input "st"
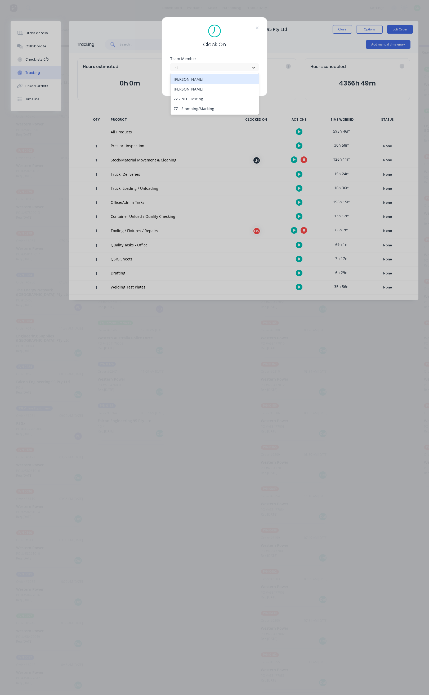
click at [203, 81] on div "[PERSON_NAME]" at bounding box center [215, 79] width 88 height 10
click at [197, 82] on button "Clock On" at bounding box center [197, 84] width 29 height 8
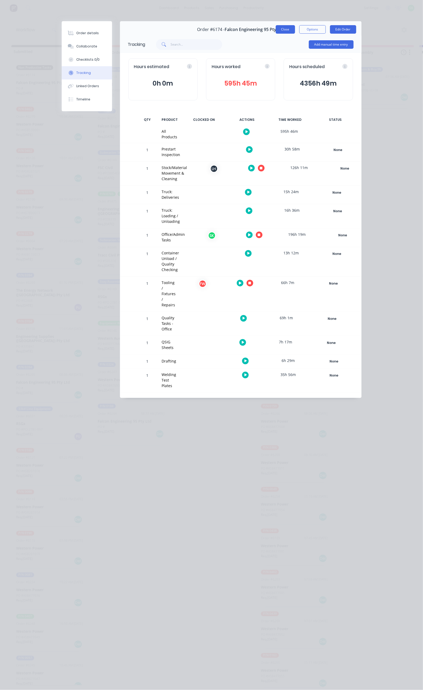
click at [295, 28] on button "Close" at bounding box center [285, 29] width 19 height 8
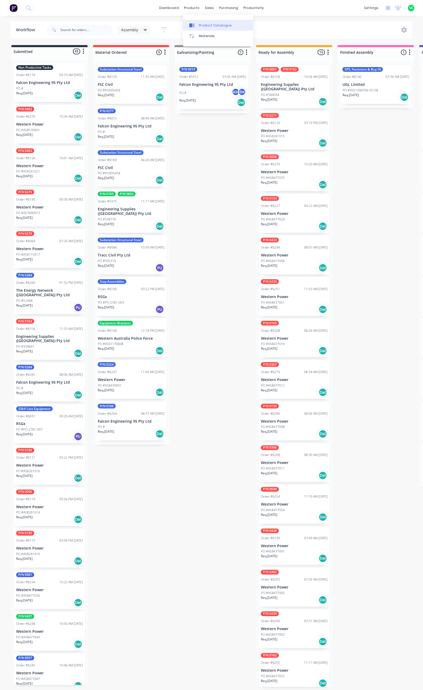
click at [202, 23] on div "Product Catalogue" at bounding box center [215, 25] width 33 height 5
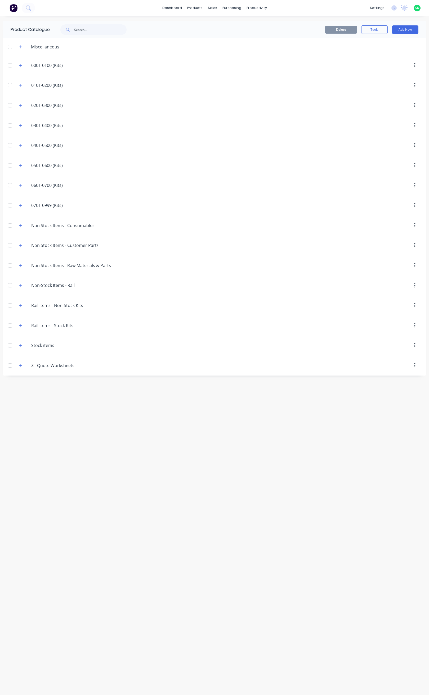
drag, startPoint x: 19, startPoint y: 348, endPoint x: 22, endPoint y: 357, distance: 9.2
click at [19, 347] on icon "button" at bounding box center [20, 346] width 3 height 4
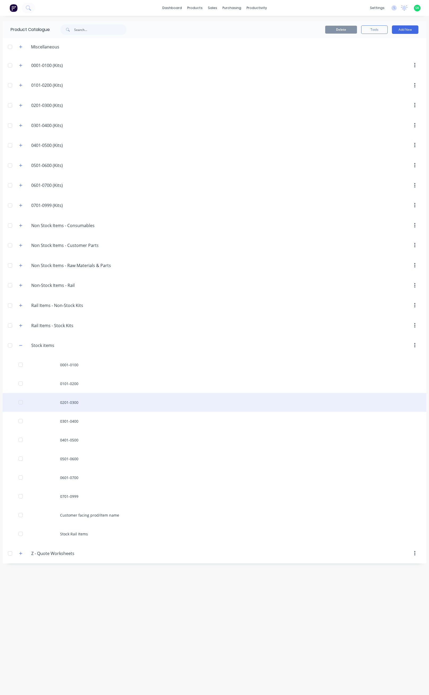
click at [76, 407] on div "0201-0300" at bounding box center [215, 402] width 424 height 19
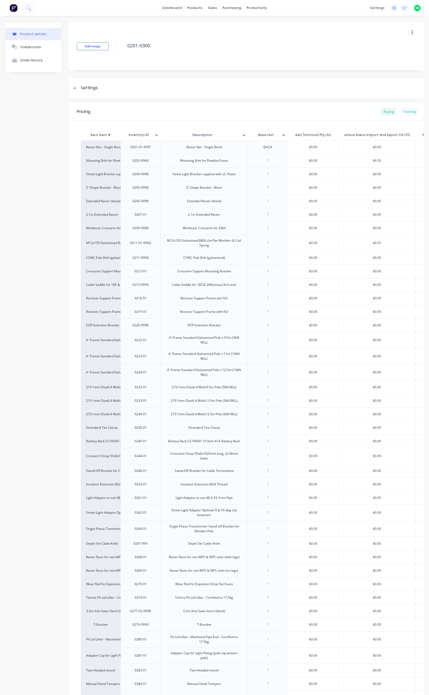
click at [402, 112] on div "Tracking" at bounding box center [409, 112] width 18 height 8
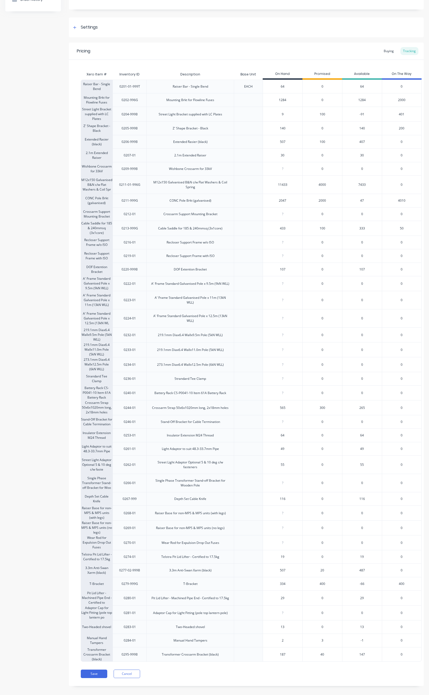
scroll to position [81, 0]
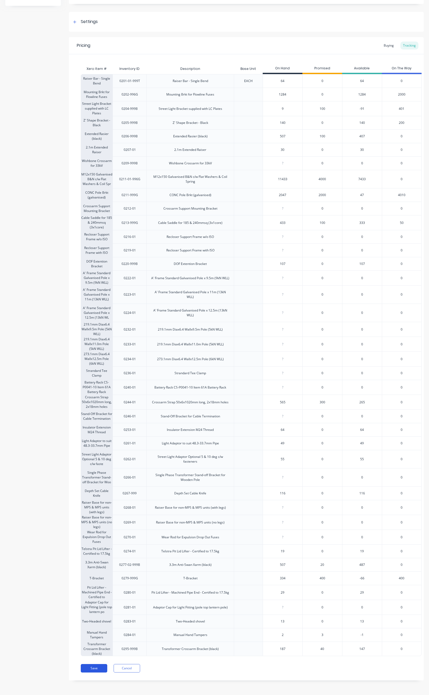
click at [101, 667] on button "Save" at bounding box center [94, 669] width 26 height 8
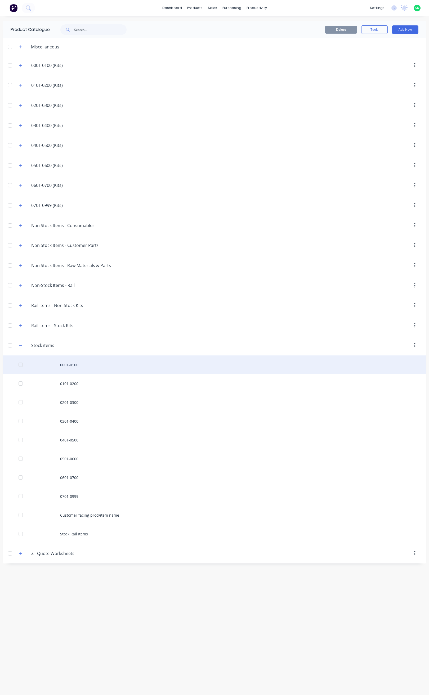
click at [72, 366] on div "0001-0100" at bounding box center [215, 365] width 424 height 19
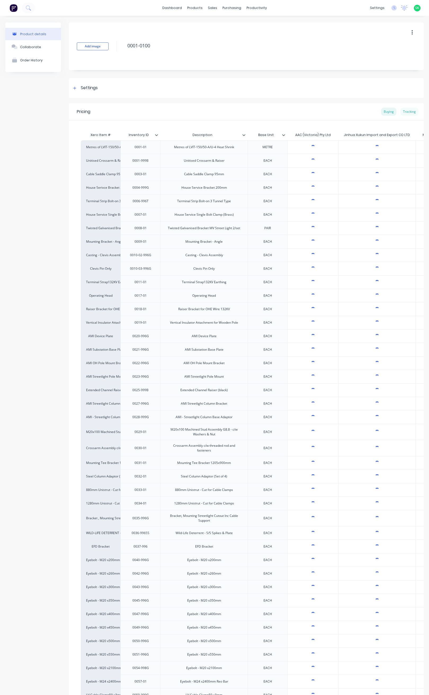
click at [408, 113] on div "Tracking" at bounding box center [409, 112] width 18 height 8
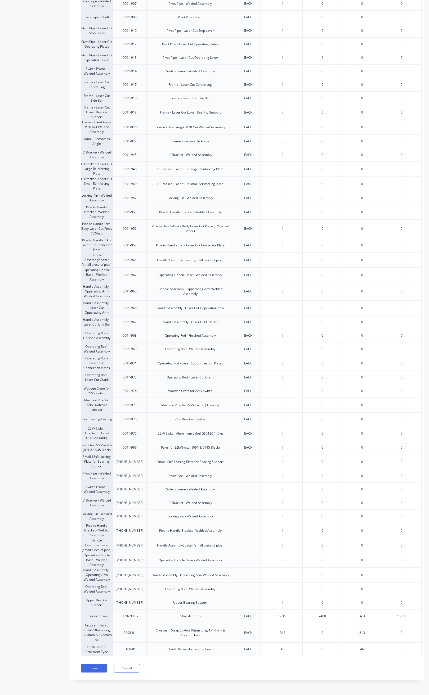
scroll to position [1099, 0]
click at [100, 669] on button "Save" at bounding box center [94, 669] width 26 height 8
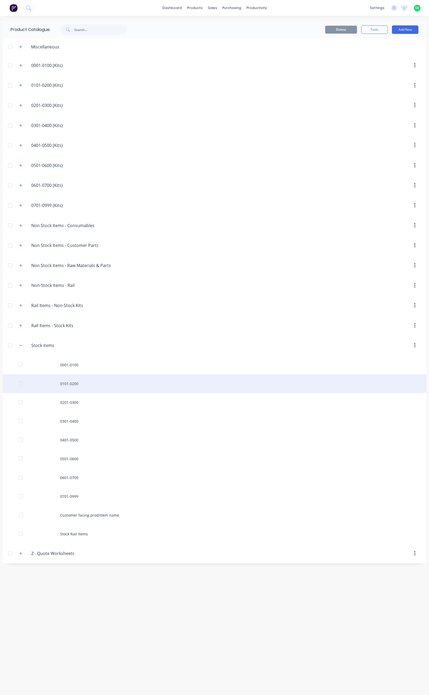
click at [79, 391] on div "0101-0200" at bounding box center [215, 383] width 424 height 19
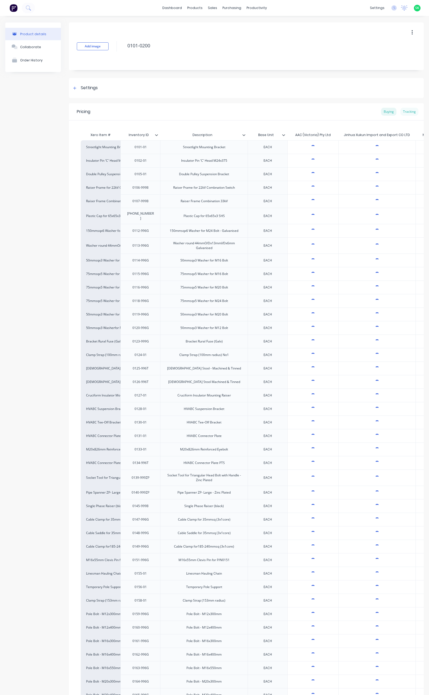
type textarea "x"
click at [405, 110] on div "Tracking" at bounding box center [409, 112] width 18 height 8
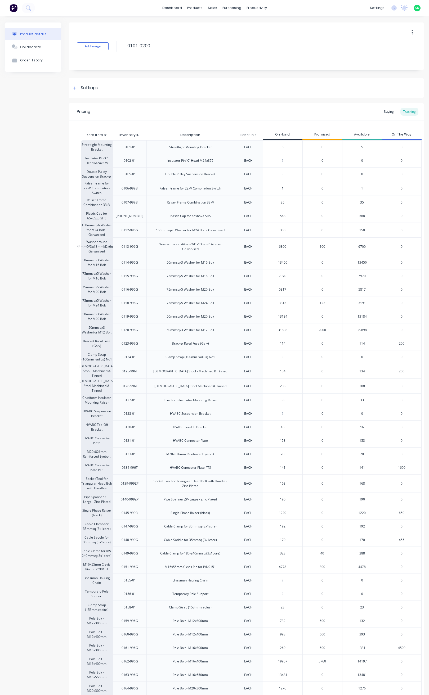
scroll to position [79, 0]
